Goal: Task Accomplishment & Management: Manage account settings

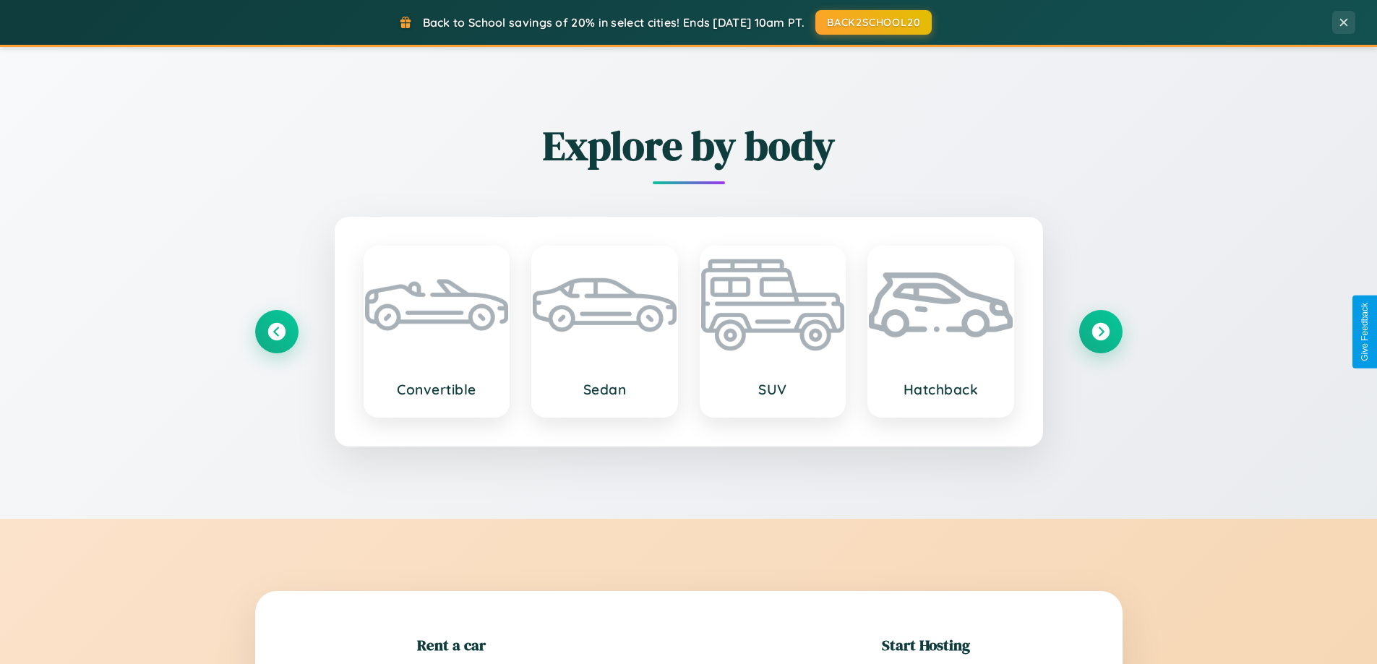
scroll to position [312, 0]
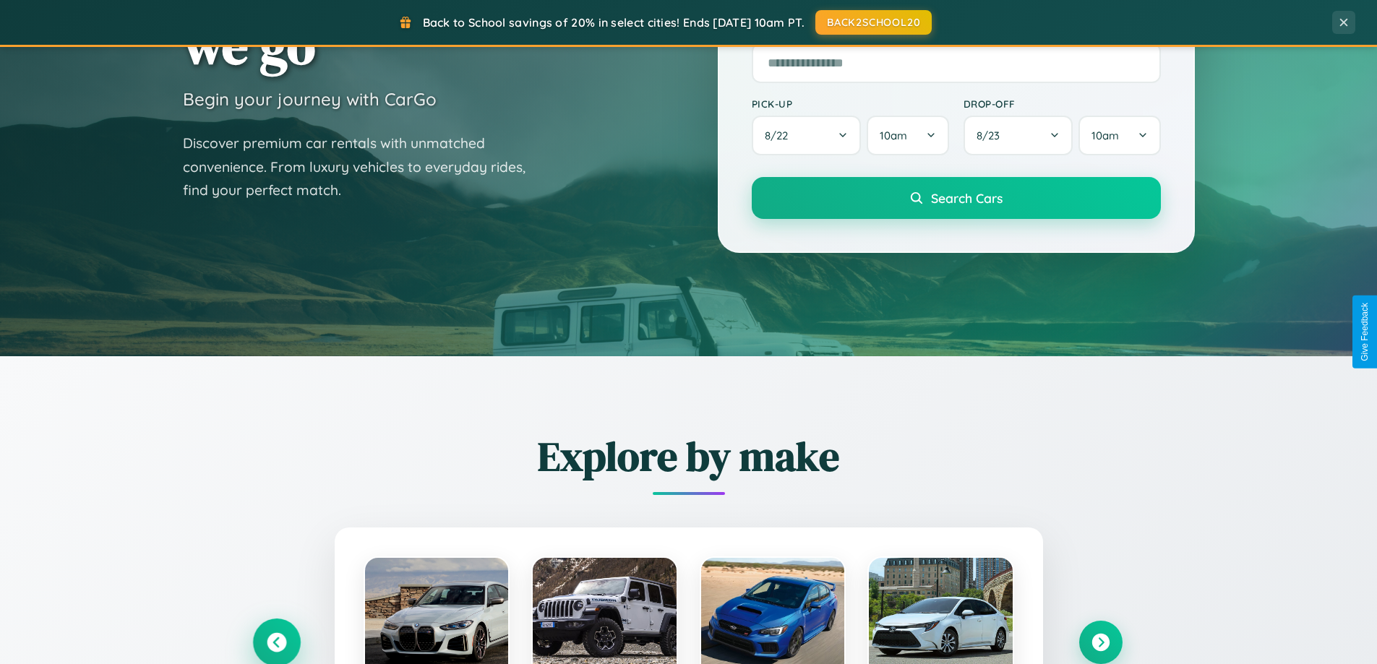
click at [276, 642] on icon at bounding box center [277, 643] width 20 height 20
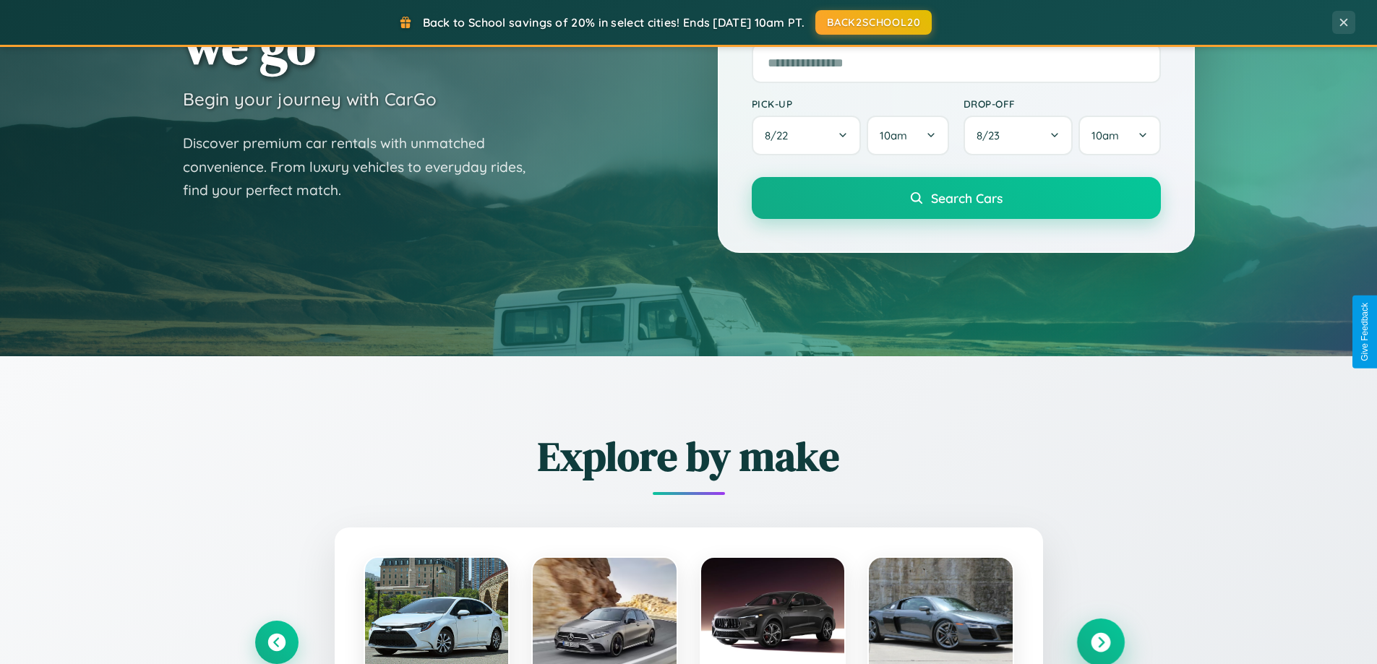
click at [1100, 642] on icon at bounding box center [1100, 643] width 20 height 20
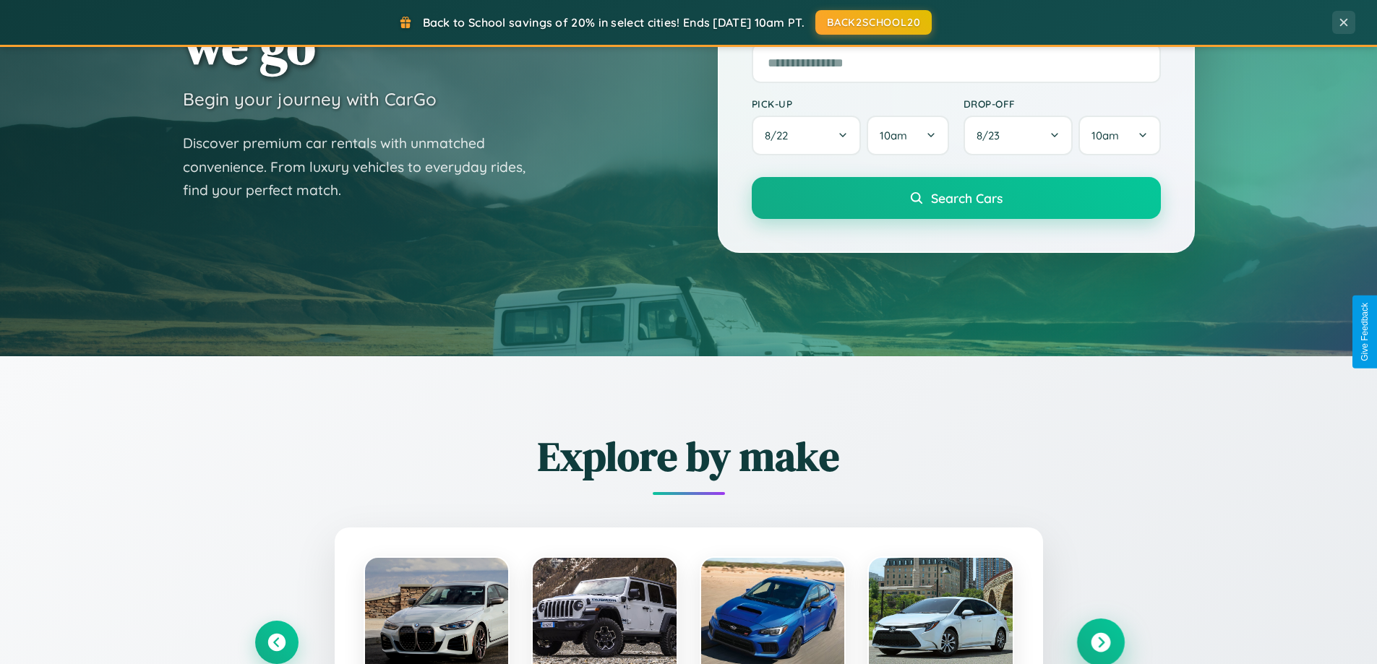
click at [1100, 641] on icon at bounding box center [1100, 643] width 20 height 20
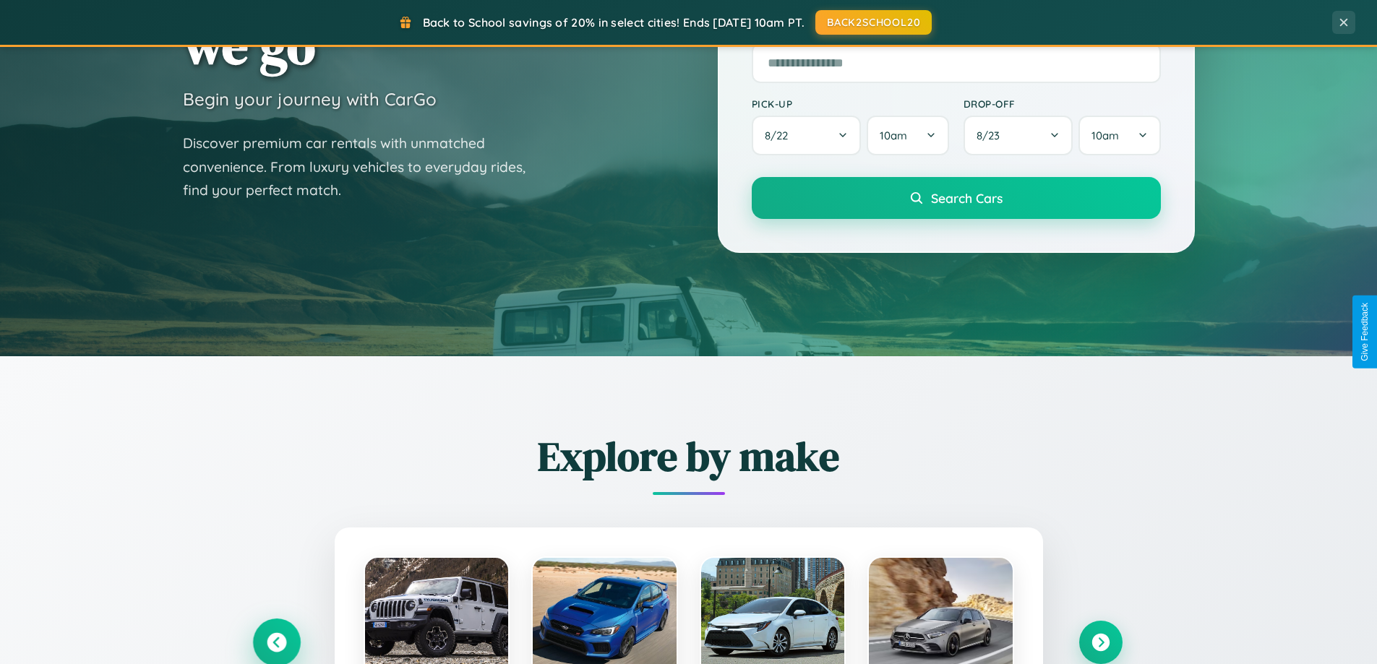
click at [276, 642] on icon at bounding box center [277, 643] width 20 height 20
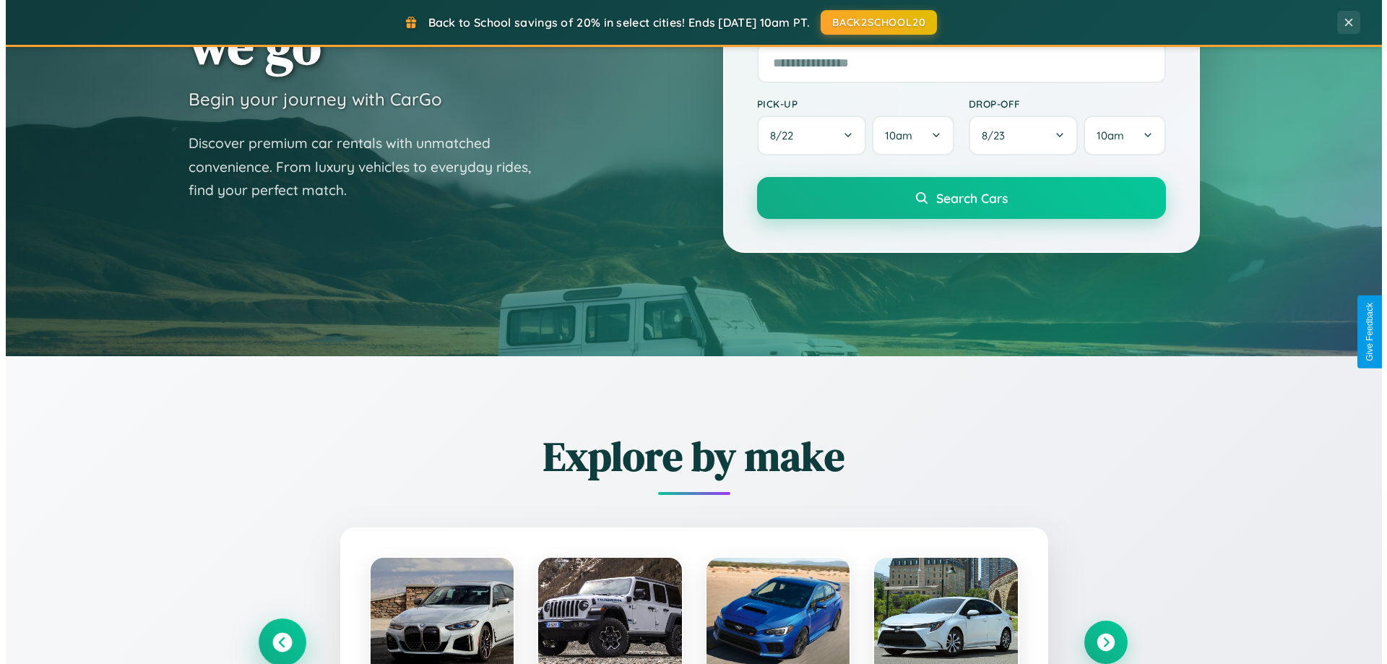
scroll to position [0, 0]
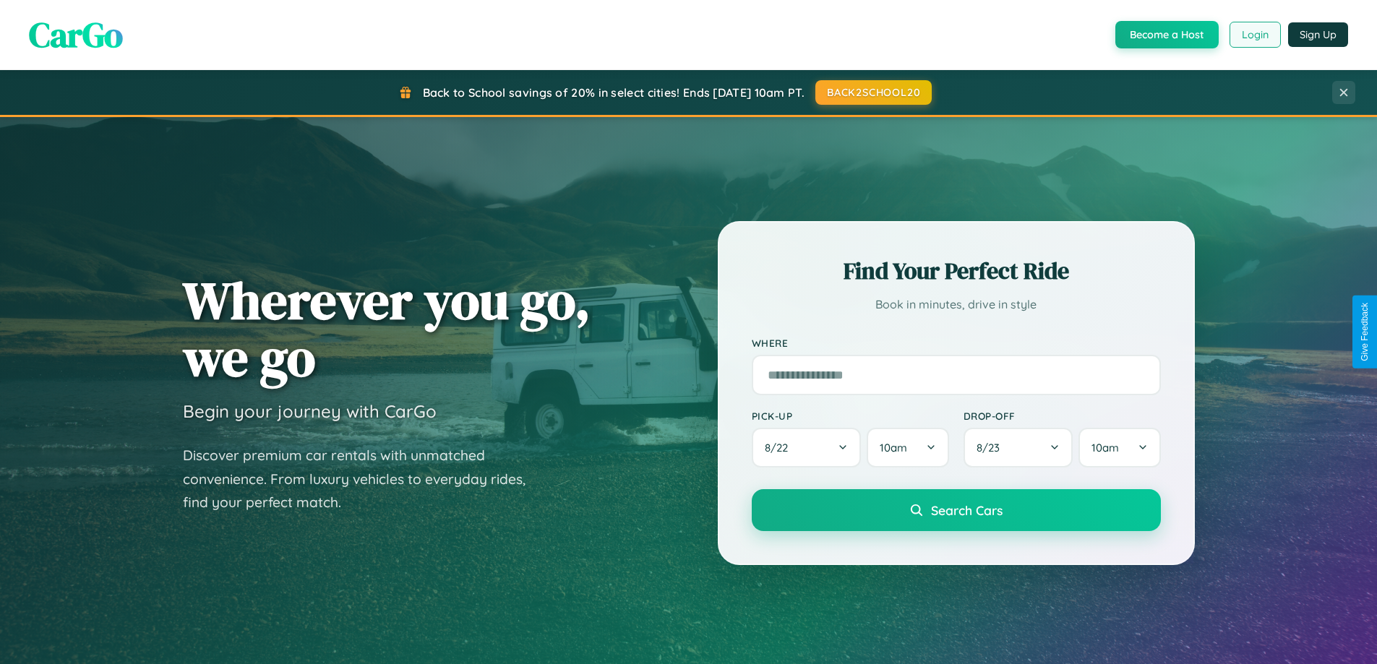
click at [1254, 35] on button "Login" at bounding box center [1254, 35] width 51 height 26
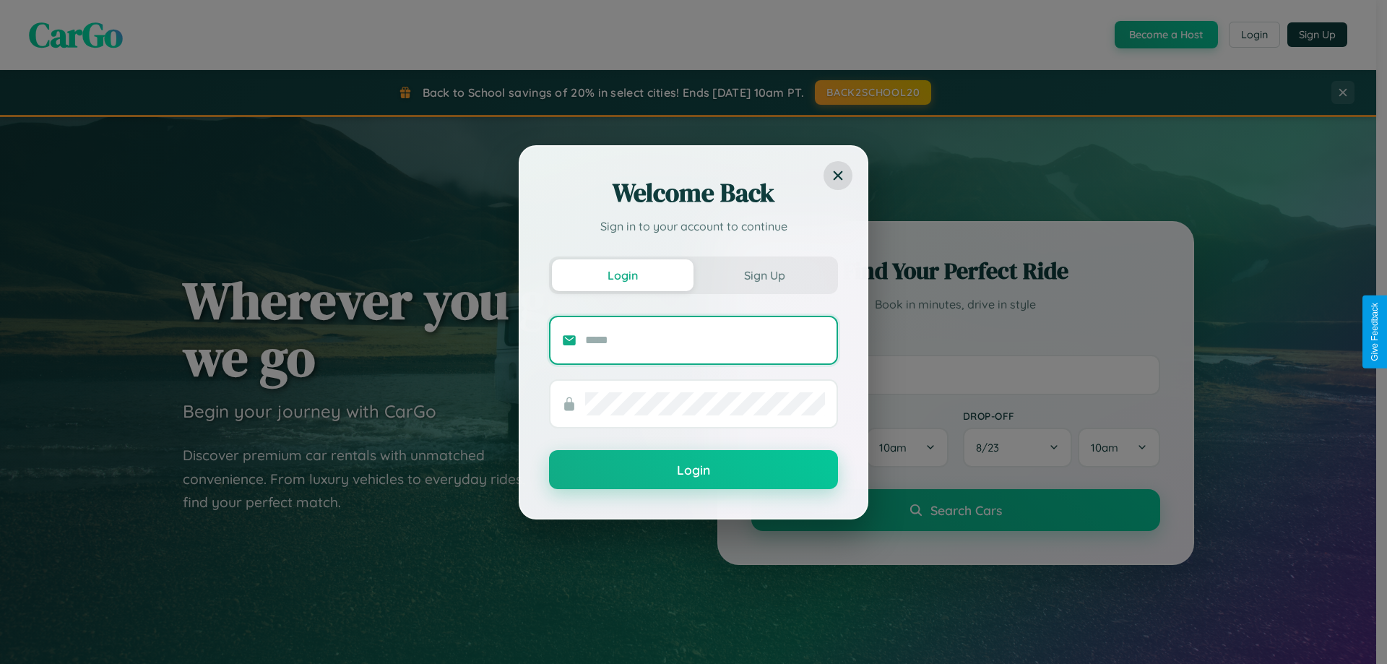
click at [705, 340] on input "text" at bounding box center [705, 340] width 240 height 23
type input "**********"
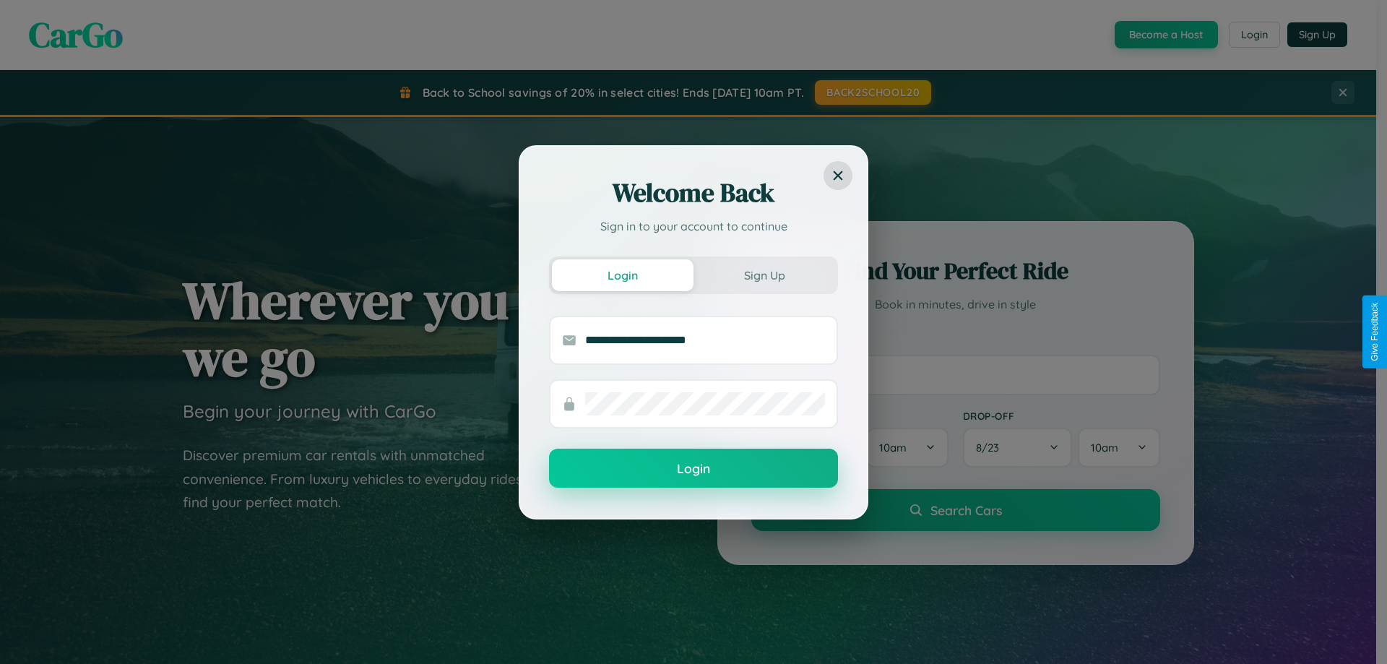
click at [694, 469] on button "Login" at bounding box center [693, 468] width 289 height 39
